Goal: Task Accomplishment & Management: Use online tool/utility

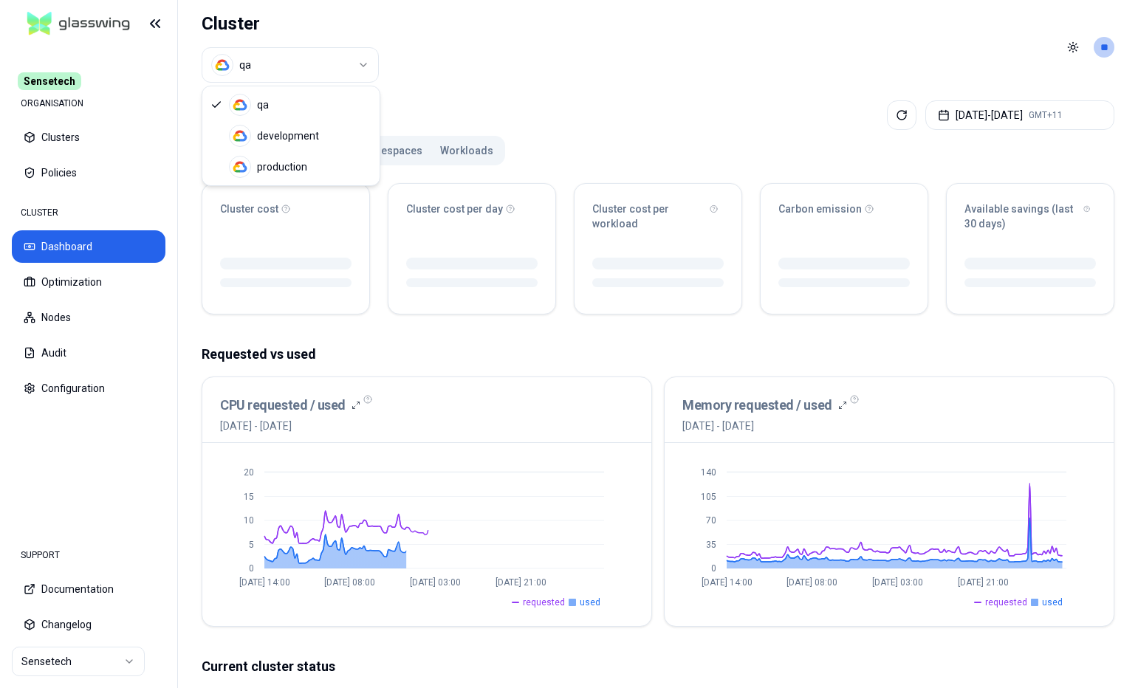
click at [362, 57] on html "Sensetech ORGANISATION Clusters Policies CLUSTER Dashboard Optimization Nodes A…" at bounding box center [569, 344] width 1138 height 688
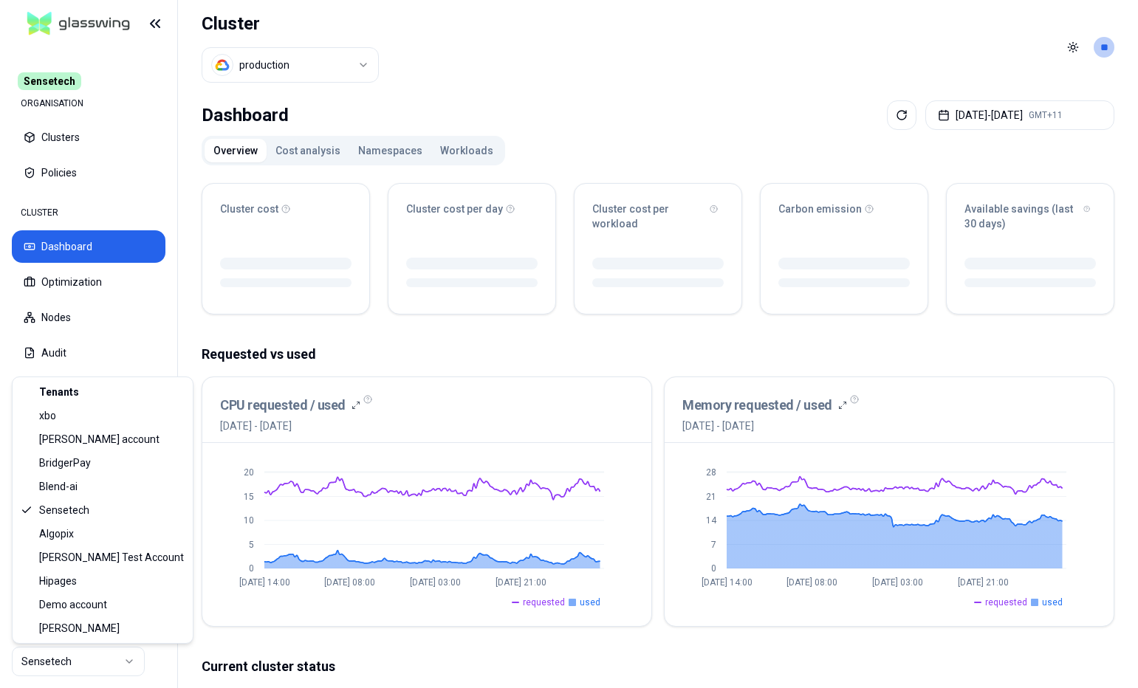
click at [120, 661] on html "Sensetech ORGANISATION Clusters Policies CLUSTER Dashboard Optimization Nodes A…" at bounding box center [569, 344] width 1138 height 688
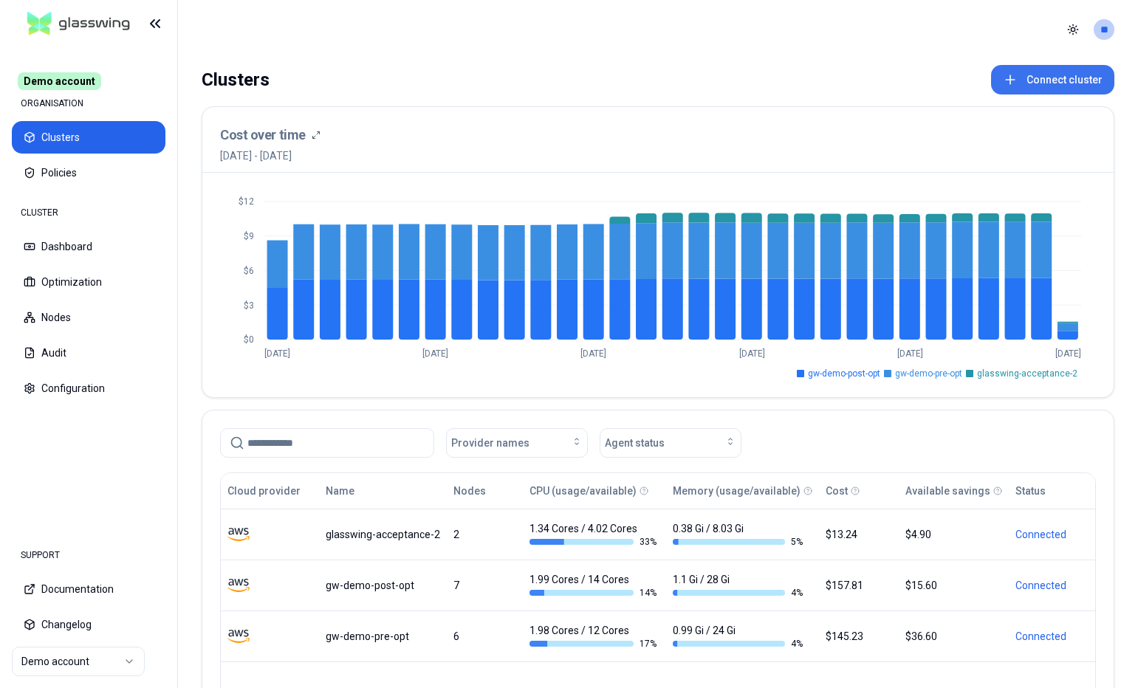
click at [1072, 83] on button "Connect cluster" at bounding box center [1052, 80] width 123 height 30
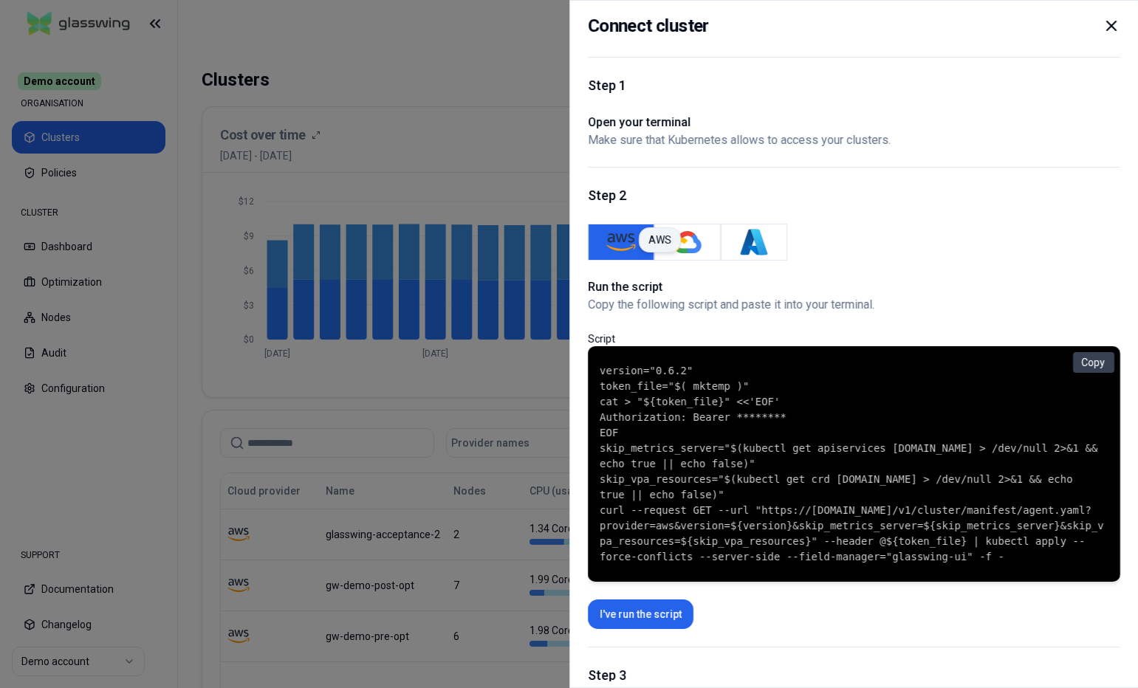
click at [620, 240] on img "AWS" at bounding box center [621, 242] width 30 height 30
click at [1087, 369] on button "Copy" at bounding box center [1092, 362] width 41 height 21
click at [1114, 30] on icon at bounding box center [1111, 26] width 18 height 18
